Goal: Information Seeking & Learning: Learn about a topic

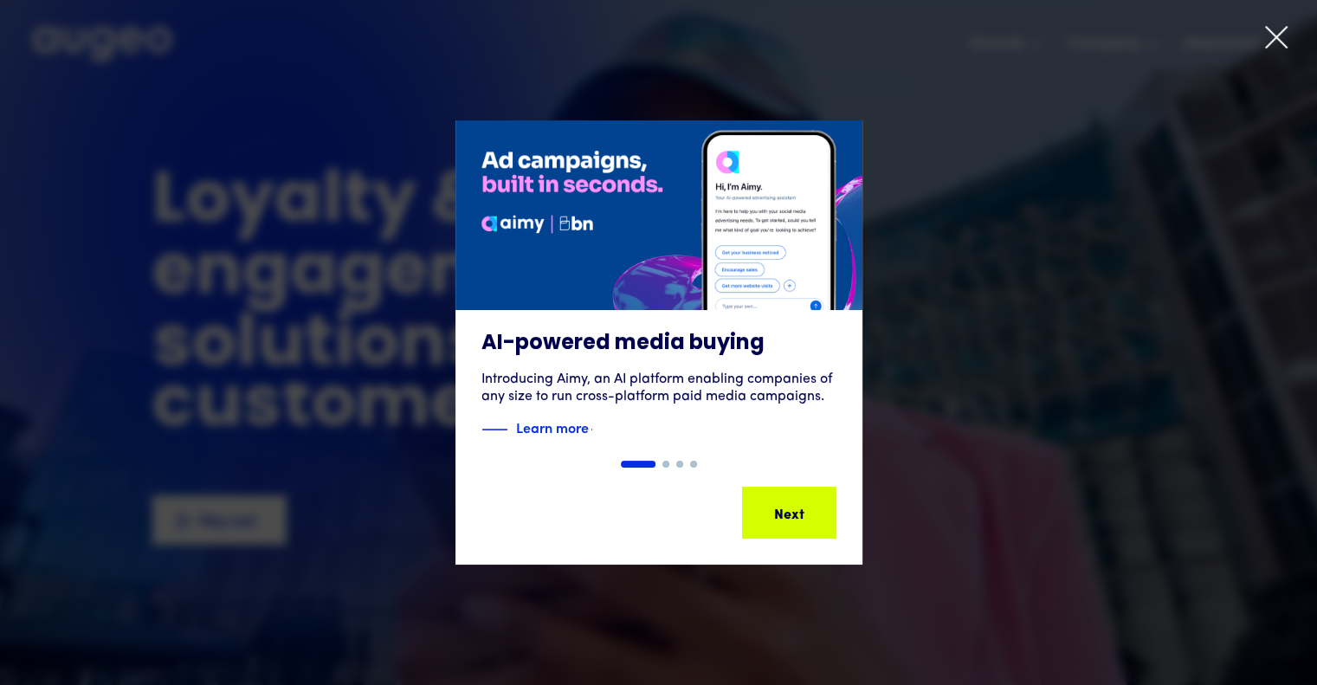
click at [1277, 36] on icon at bounding box center [1276, 37] width 21 height 21
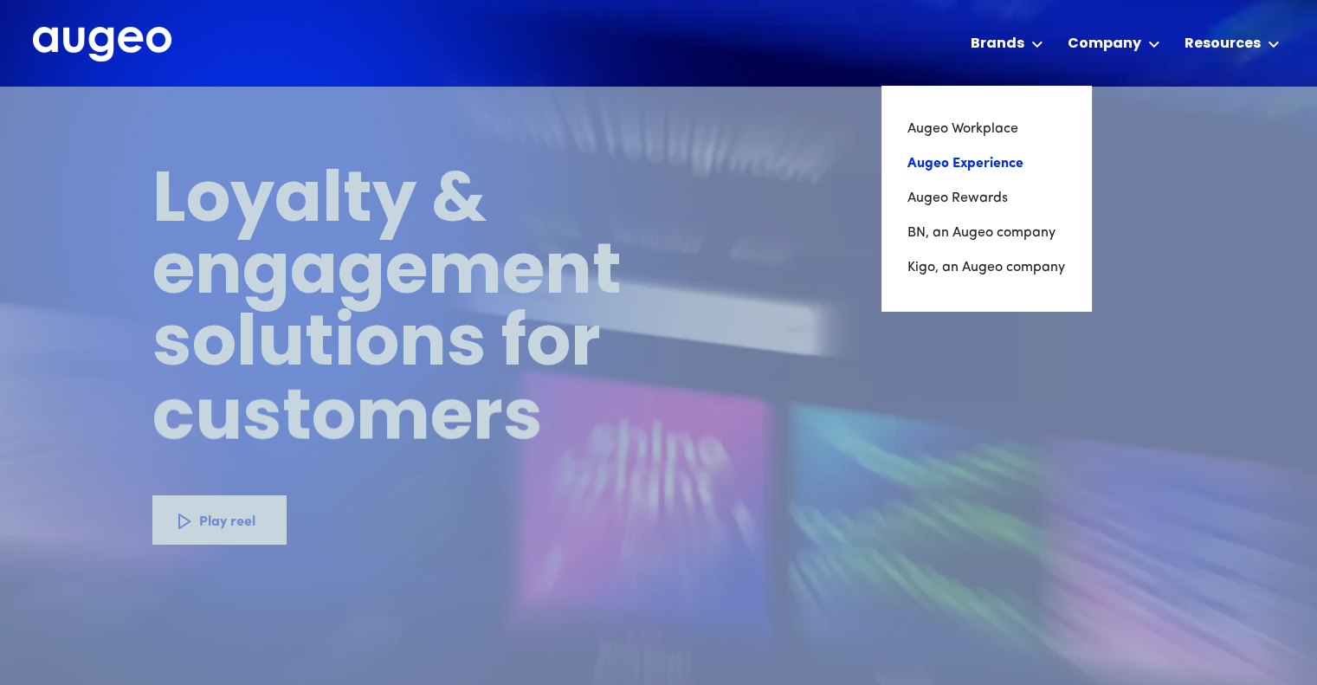
click at [984, 159] on link "Augeo Experience" at bounding box center [986, 163] width 158 height 35
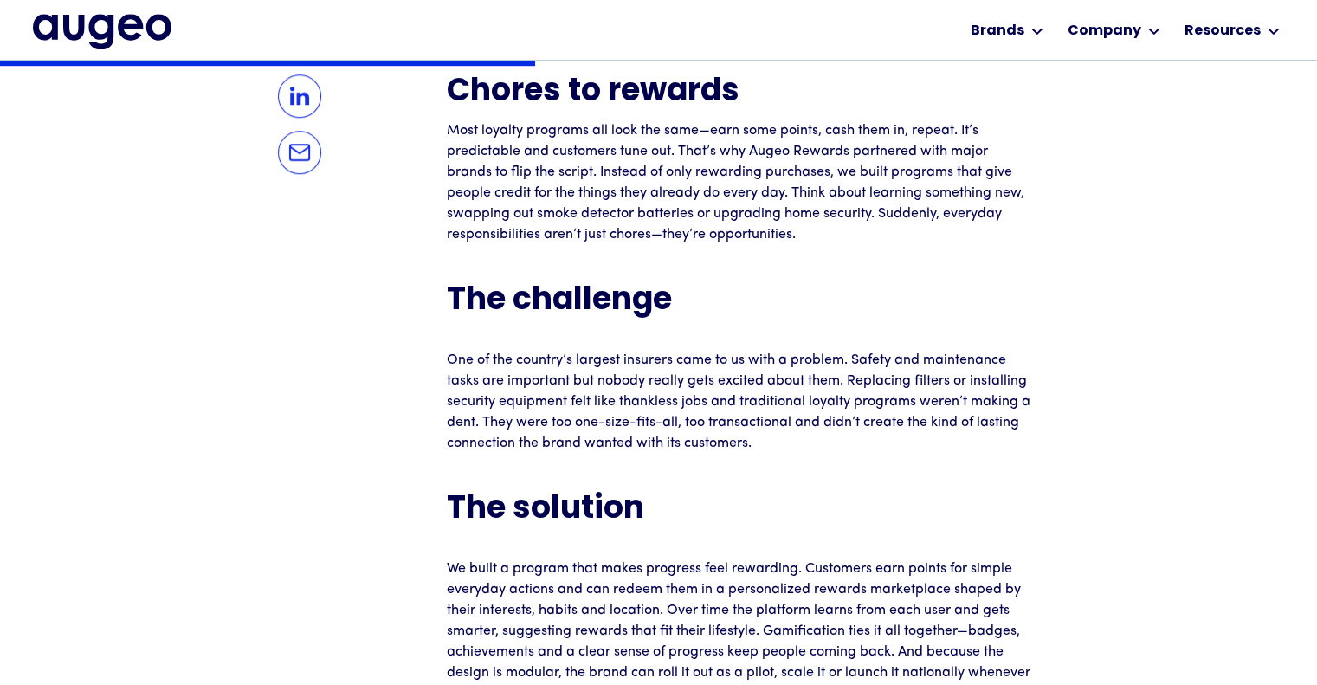
scroll to position [1309, 0]
